Goal: Task Accomplishment & Management: Use online tool/utility

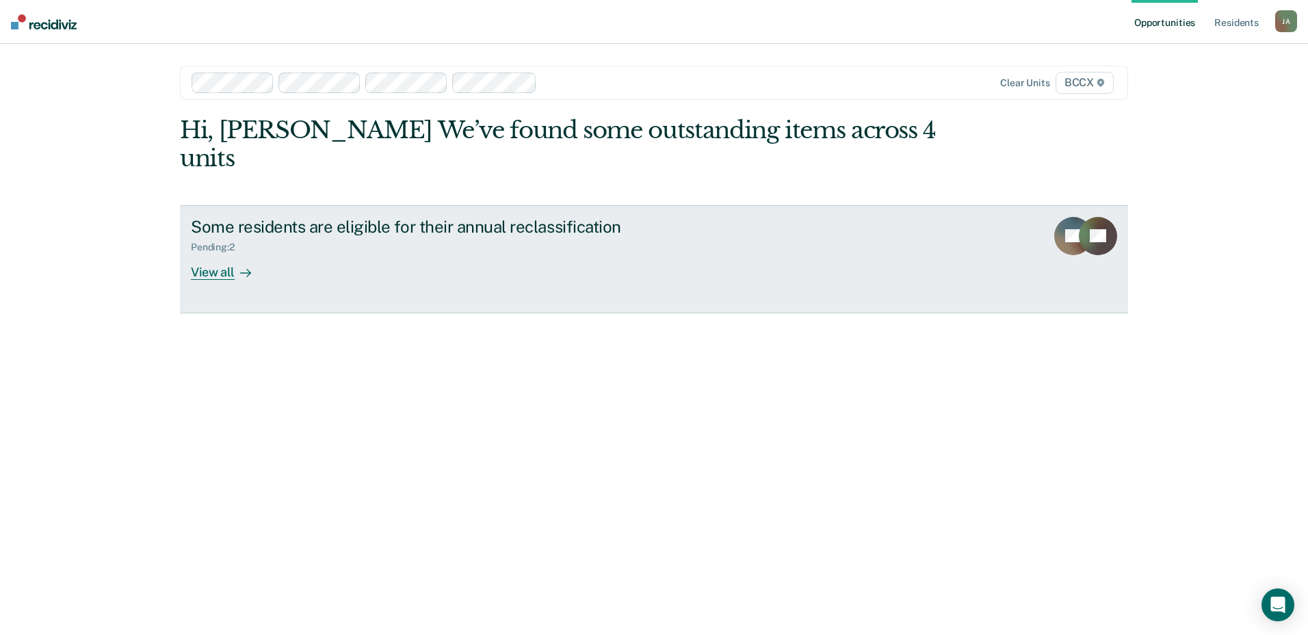
click at [211, 253] on div "View all" at bounding box center [229, 266] width 77 height 27
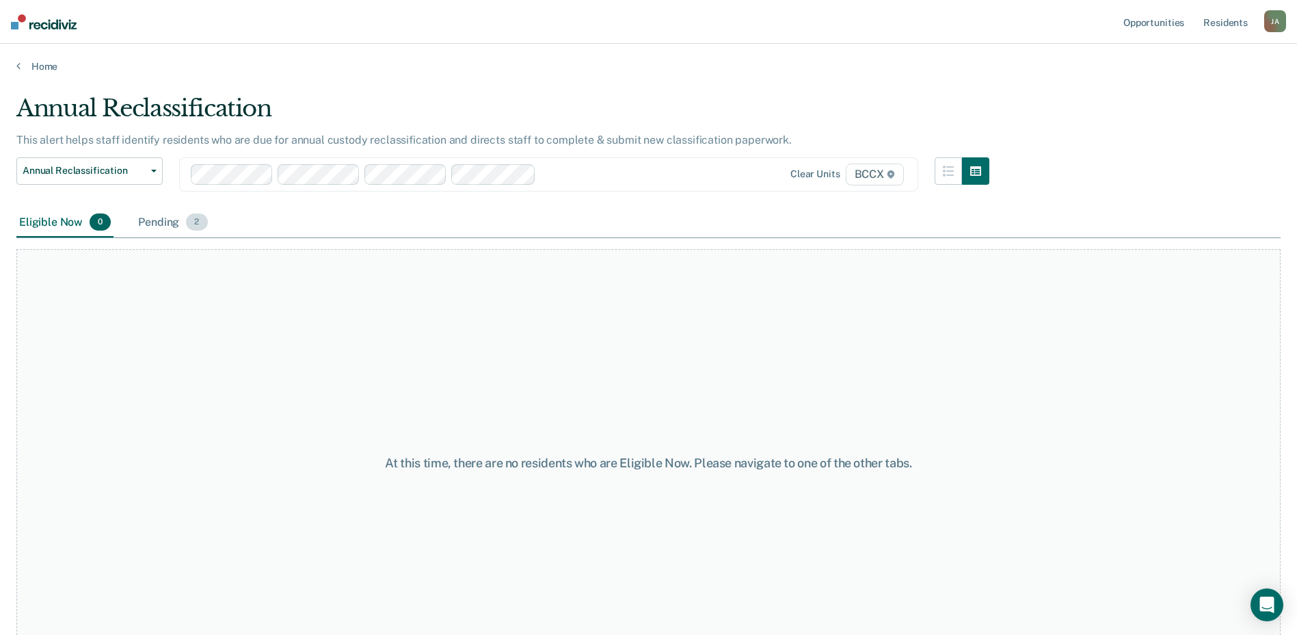
click at [159, 223] on div "Pending 2" at bounding box center [172, 223] width 75 height 30
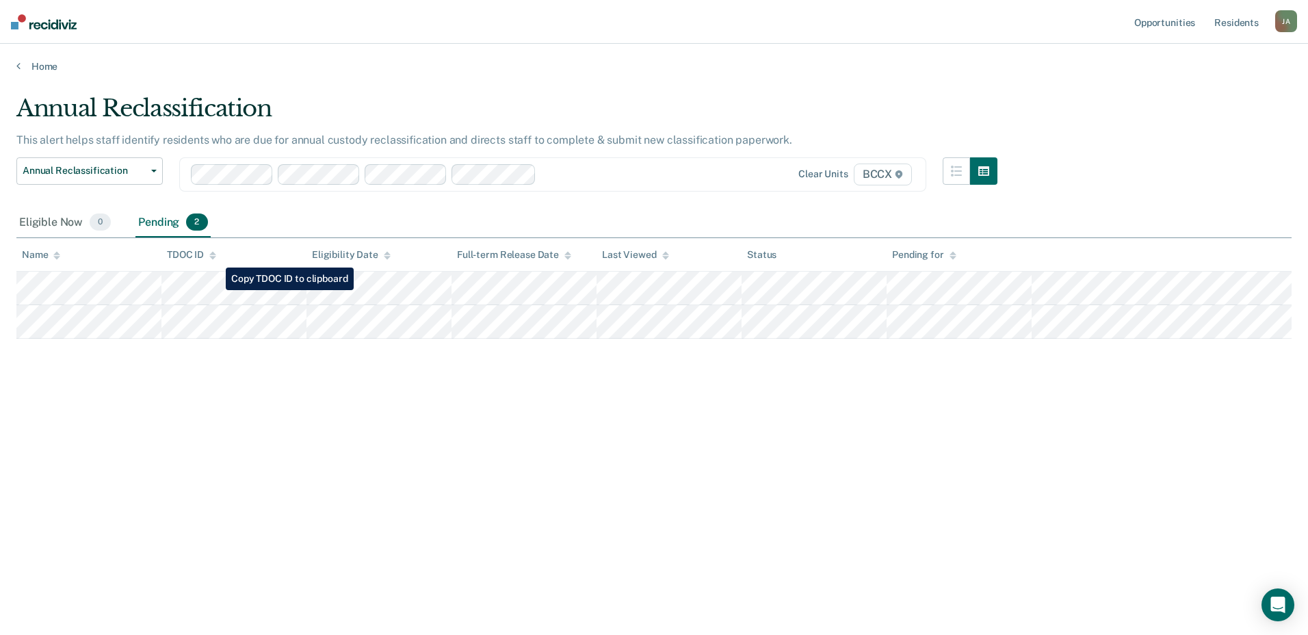
click at [215, 290] on tr at bounding box center [653, 288] width 1275 height 34
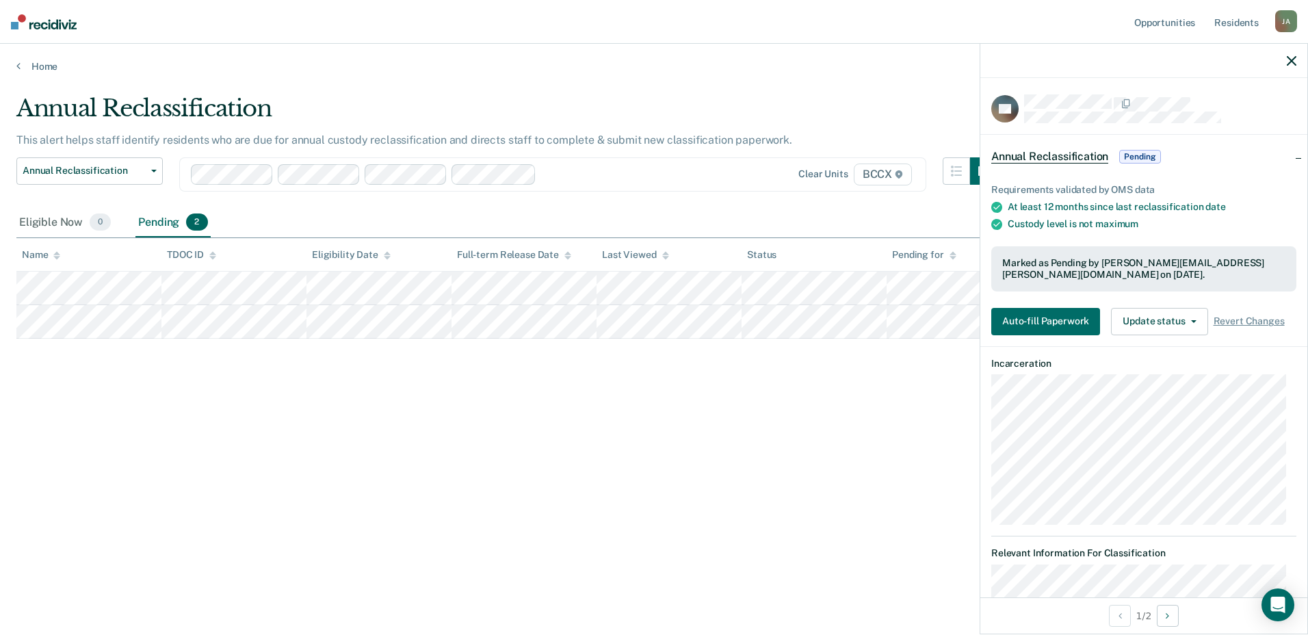
click at [886, 88] on main "Annual Reclassification This alert helps staff identify residents who are due f…" at bounding box center [654, 351] width 1308 height 558
